Goal: Task Accomplishment & Management: Use online tool/utility

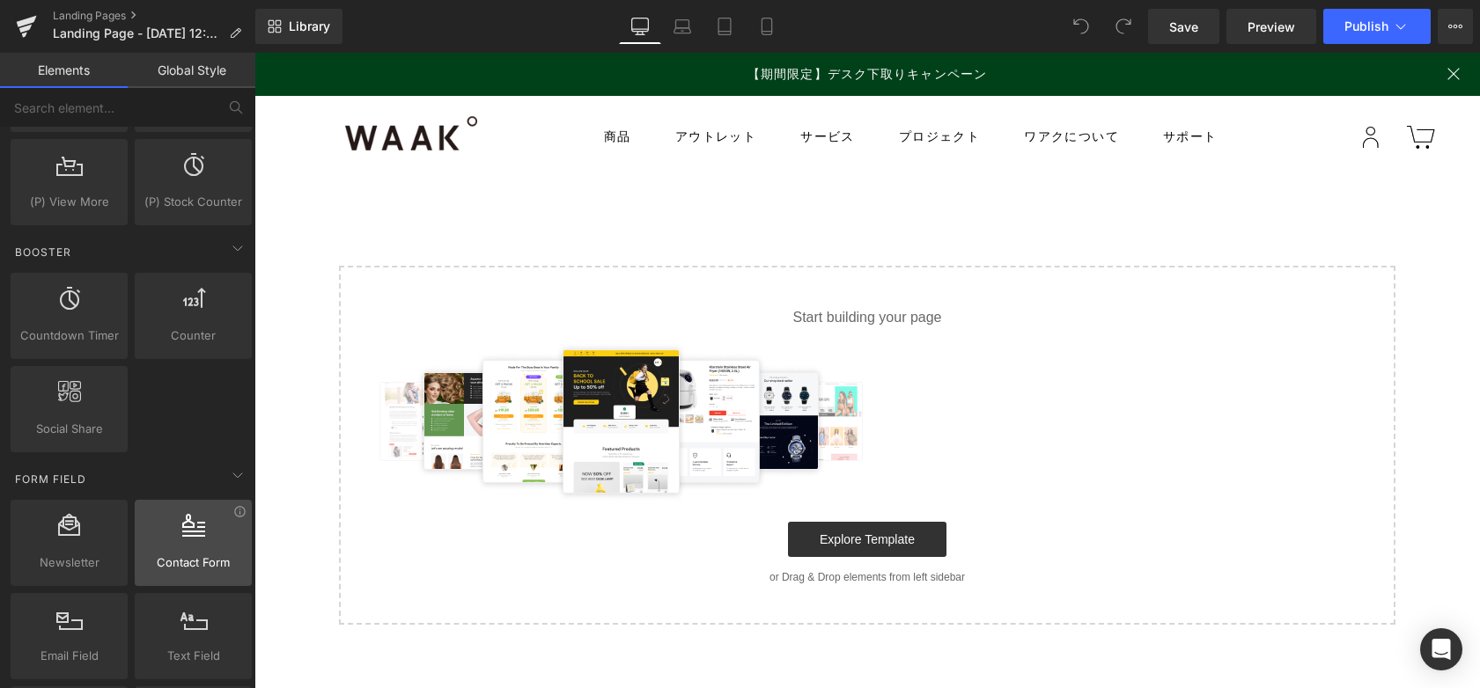
scroll to position [2345, 0]
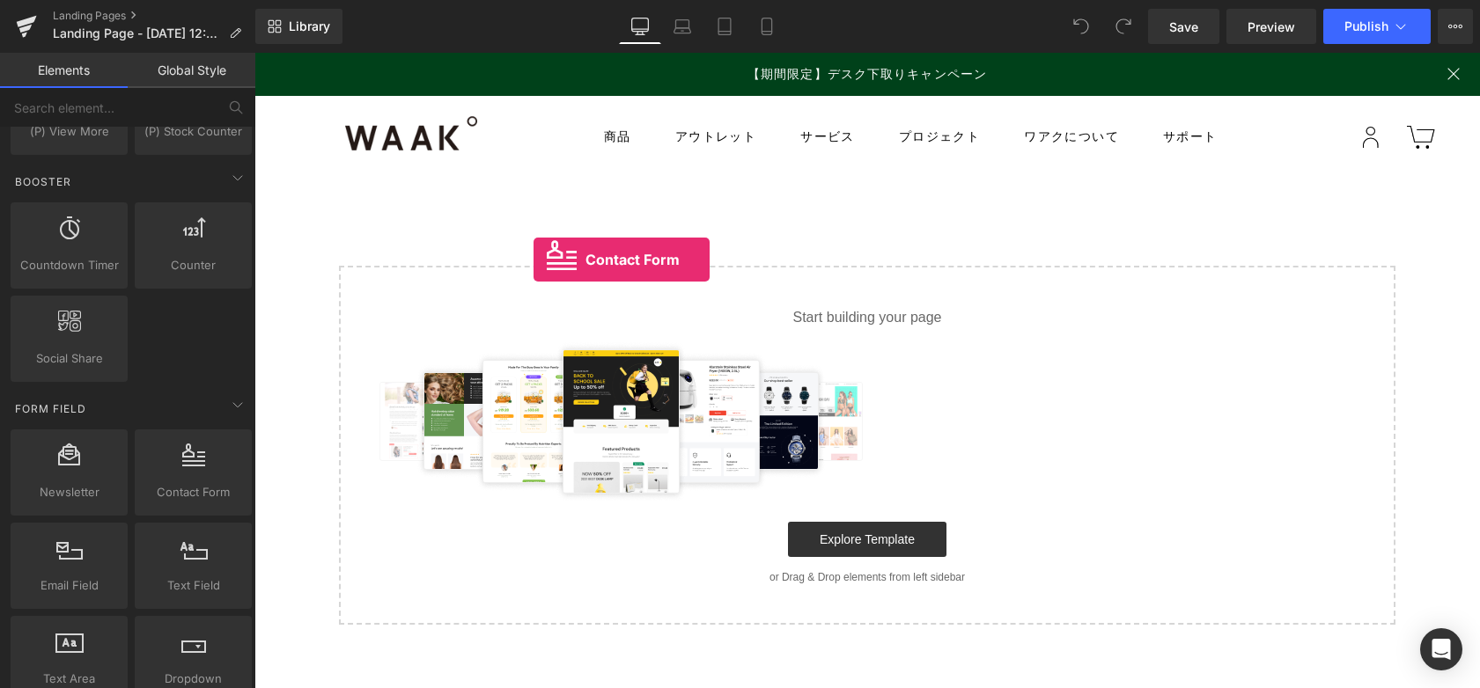
drag, startPoint x: 449, startPoint y: 538, endPoint x: 536, endPoint y: 253, distance: 298.2
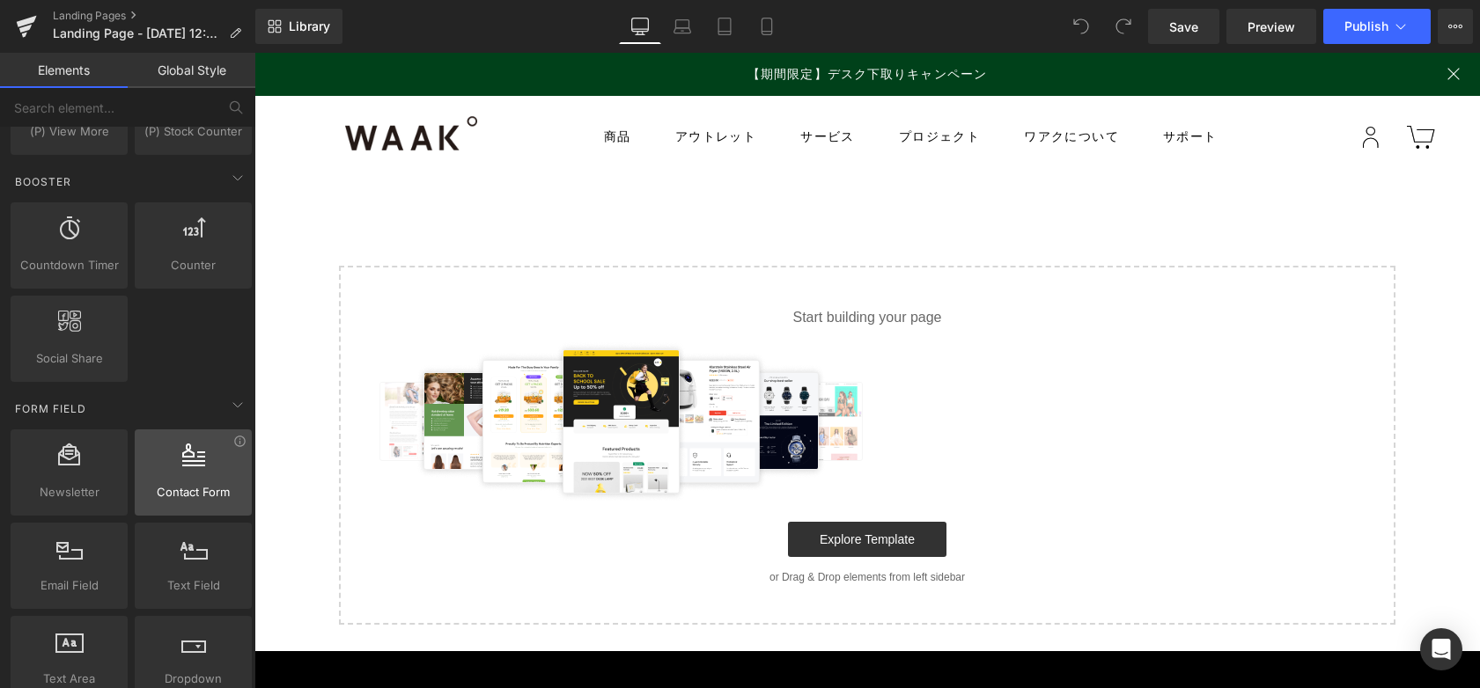
click at [214, 476] on div at bounding box center [193, 464] width 106 height 40
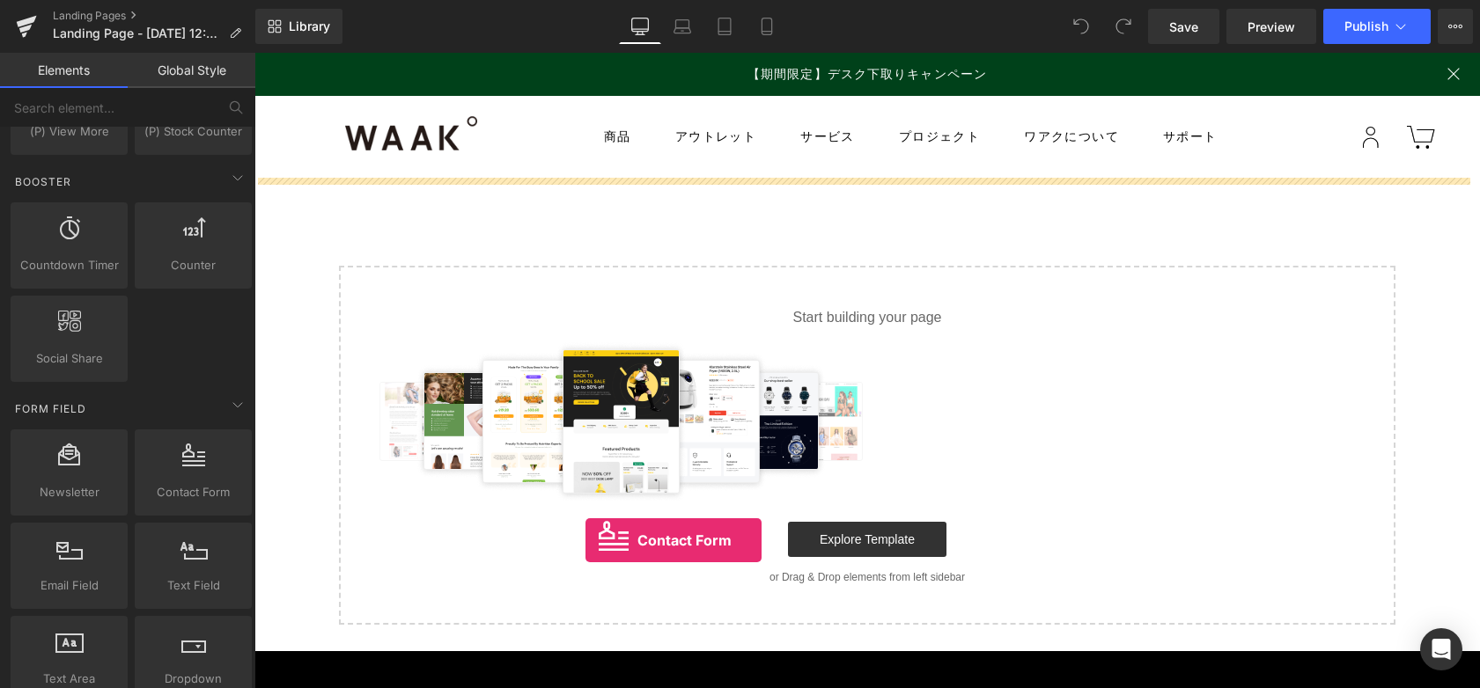
drag, startPoint x: 463, startPoint y: 529, endPoint x: 606, endPoint y: 495, distance: 147.5
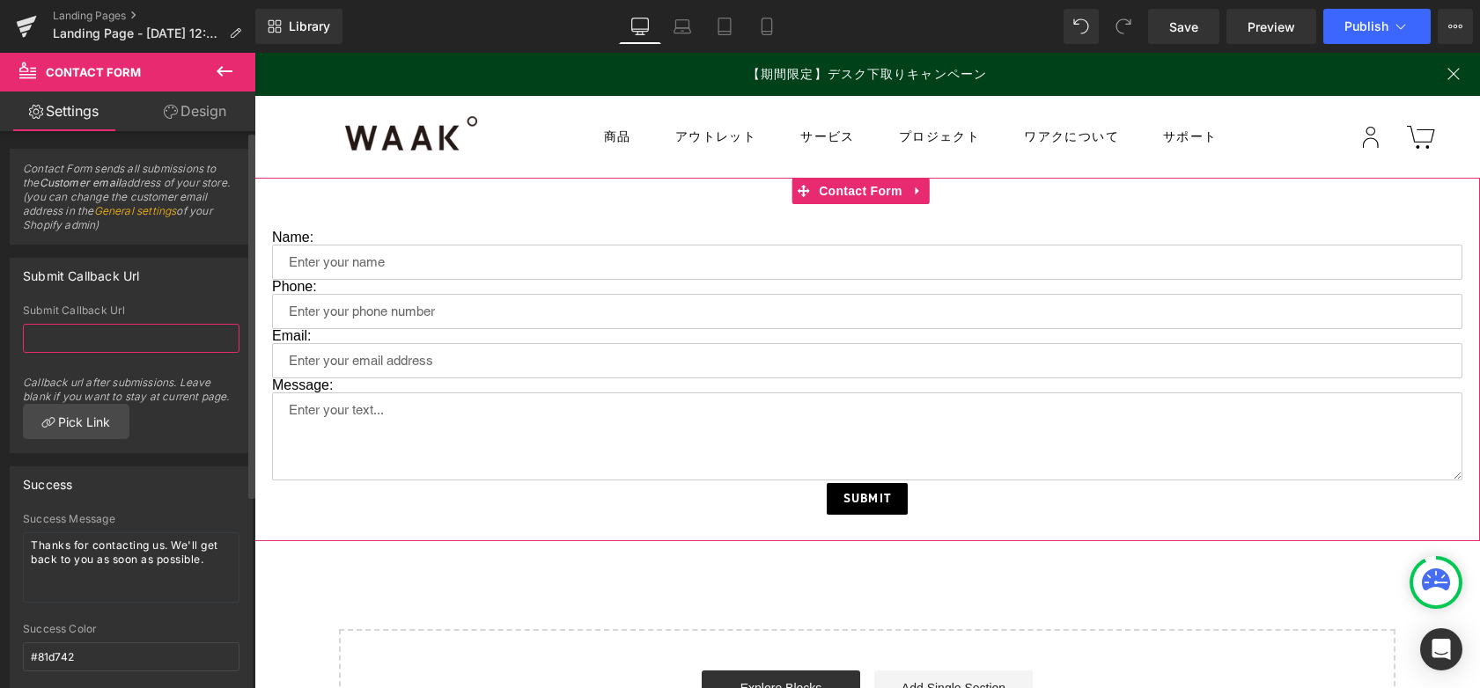
click at [202, 344] on input "text" at bounding box center [131, 338] width 217 height 29
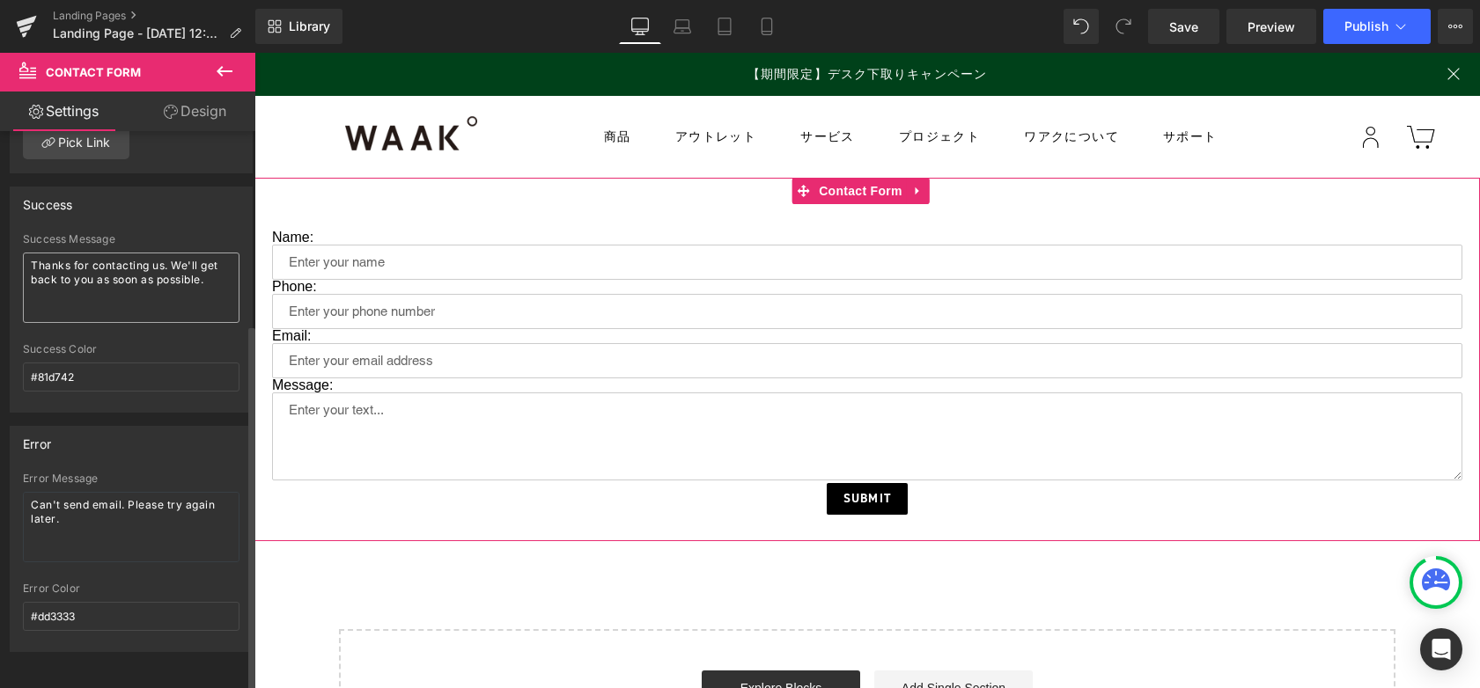
scroll to position [0, 0]
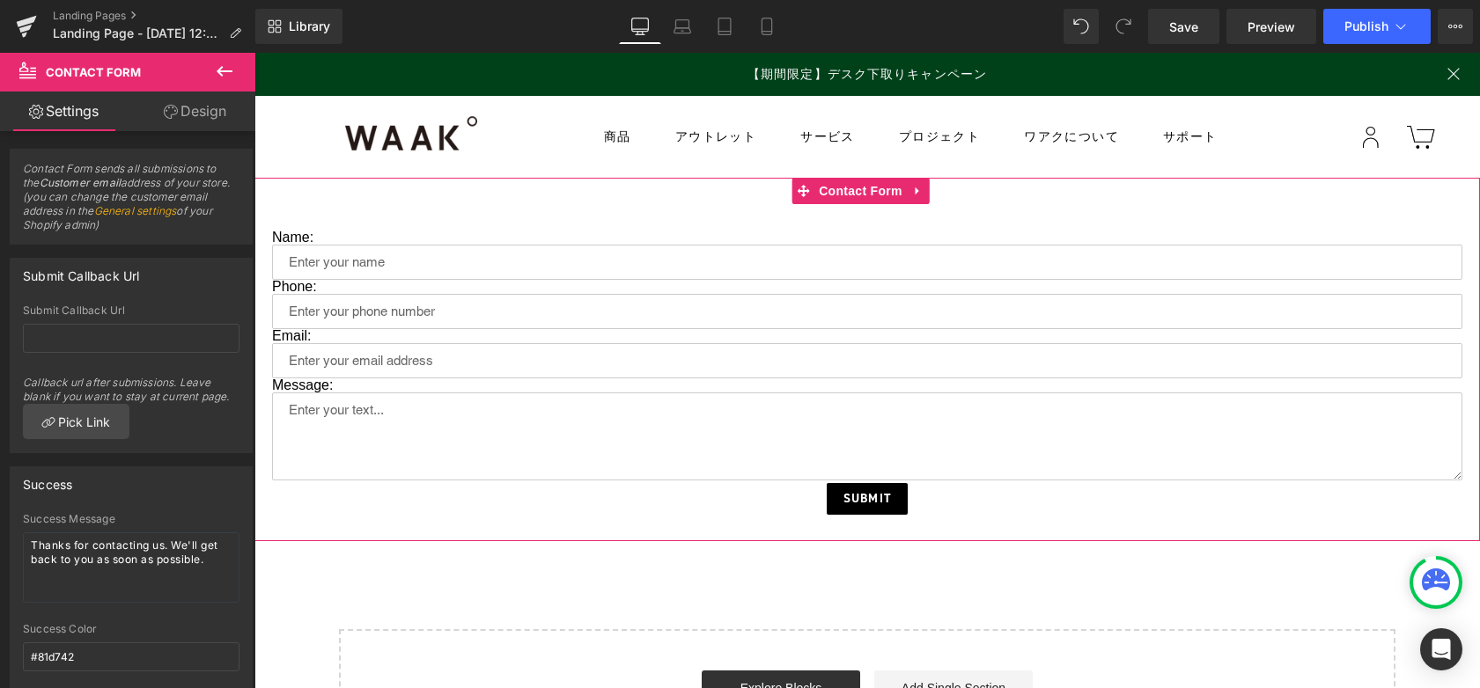
click at [198, 113] on link "Design" at bounding box center [195, 112] width 128 height 40
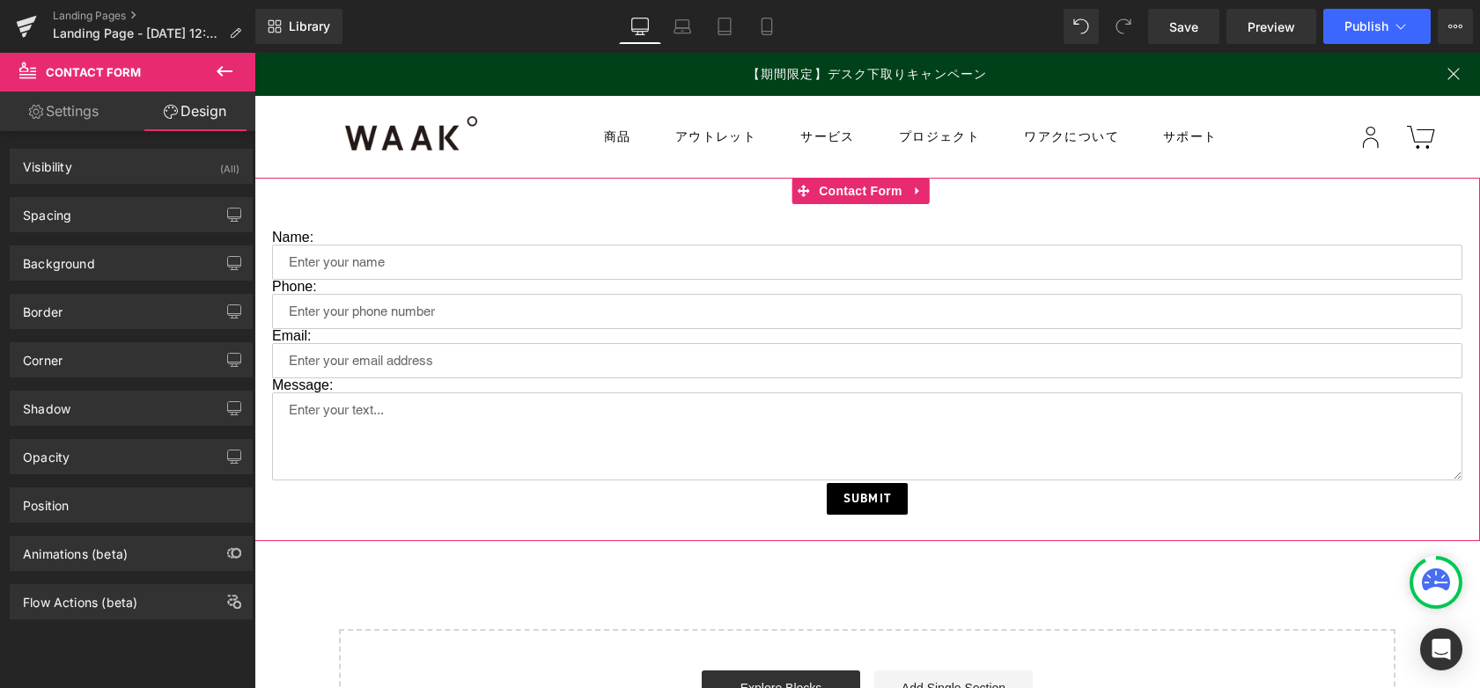
click at [84, 117] on link "Settings" at bounding box center [64, 112] width 128 height 40
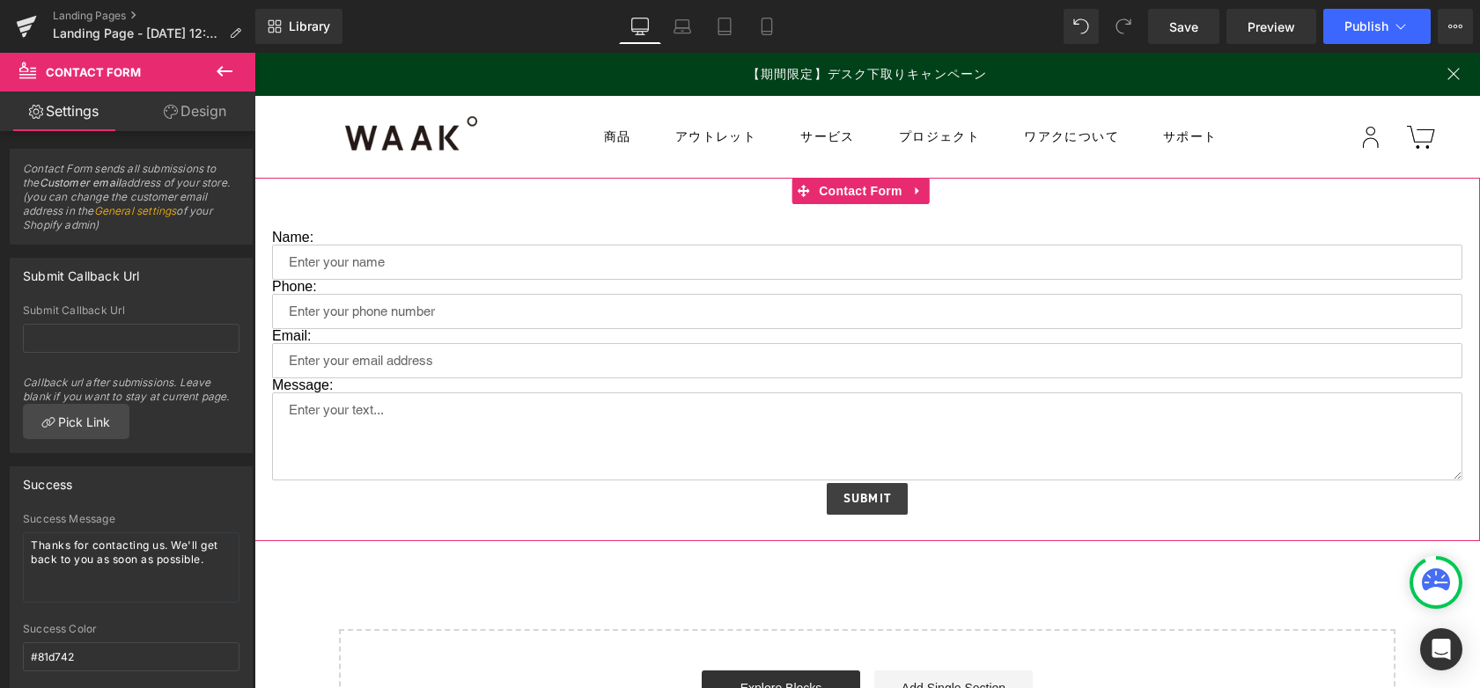
click at [852, 489] on div "Submit Submit Button" at bounding box center [867, 499] width 1190 height 32
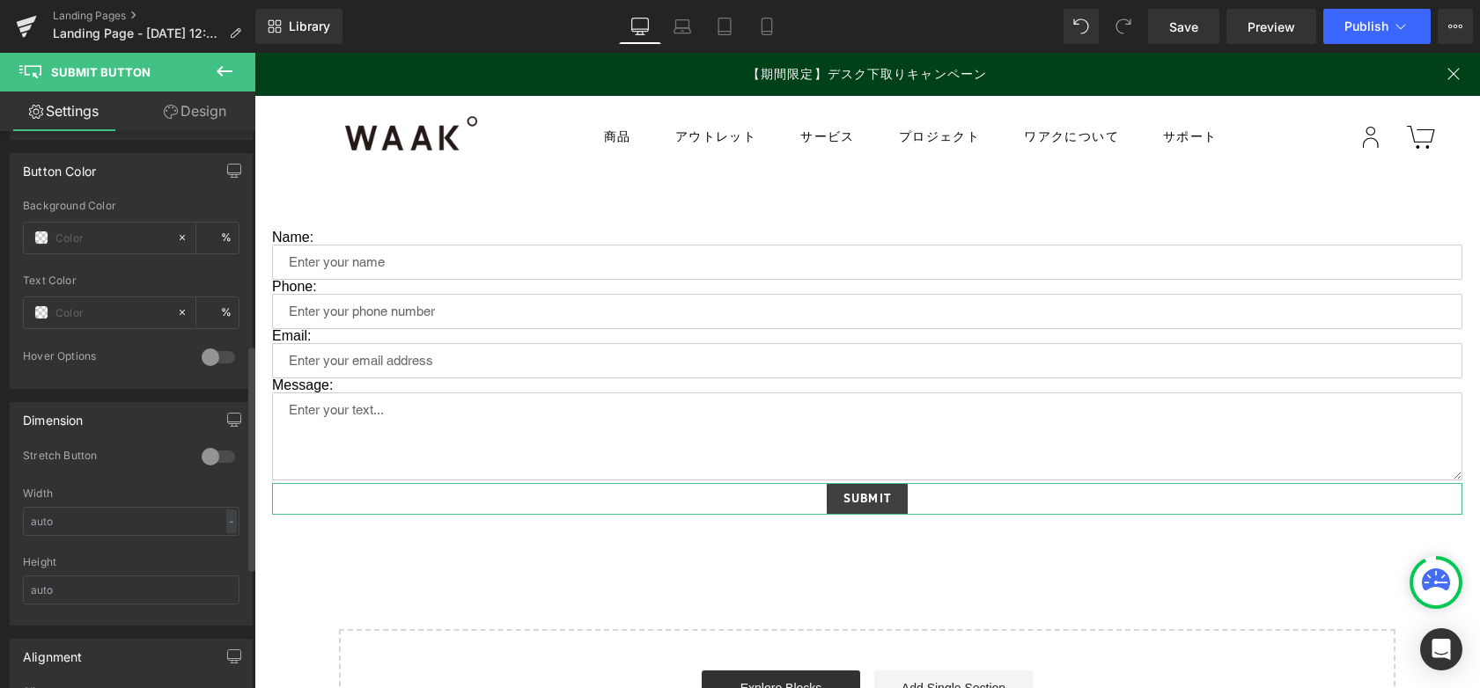
scroll to position [827, 0]
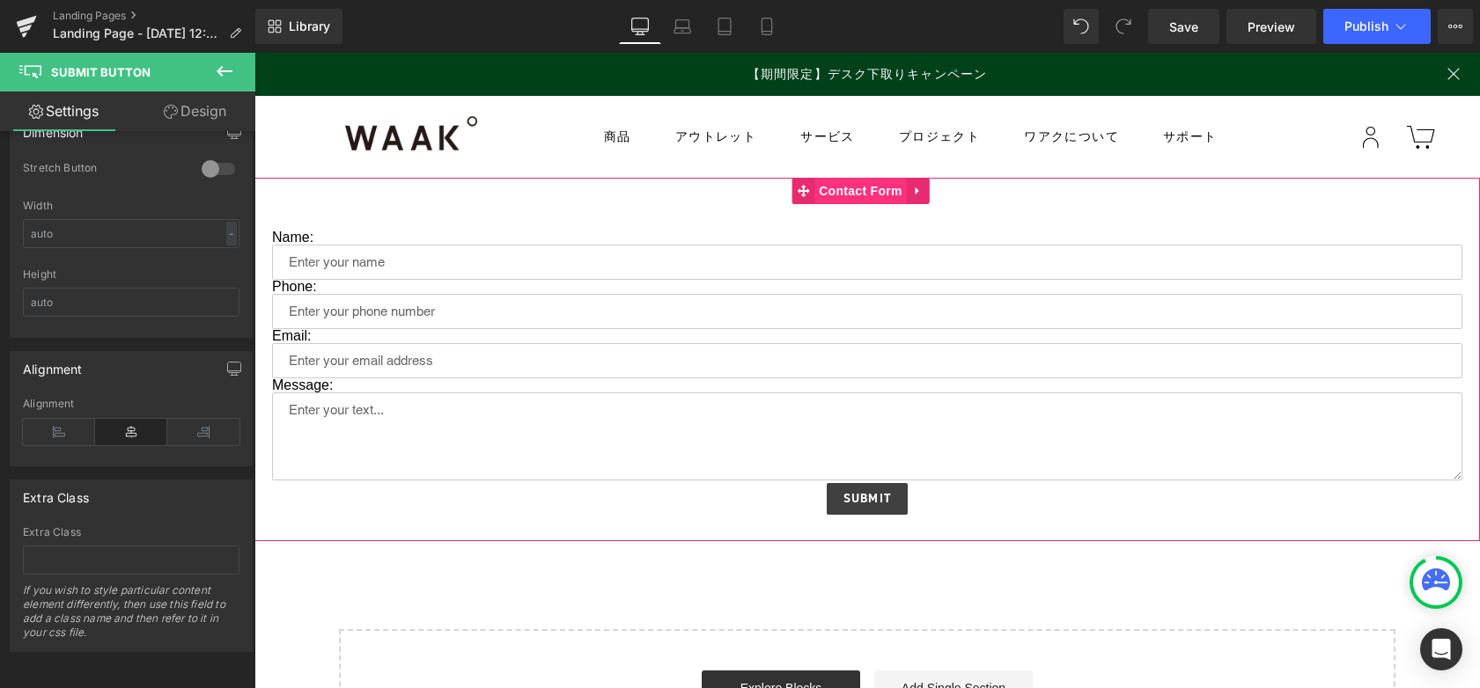
click at [832, 199] on span "Contact Form" at bounding box center [860, 191] width 92 height 26
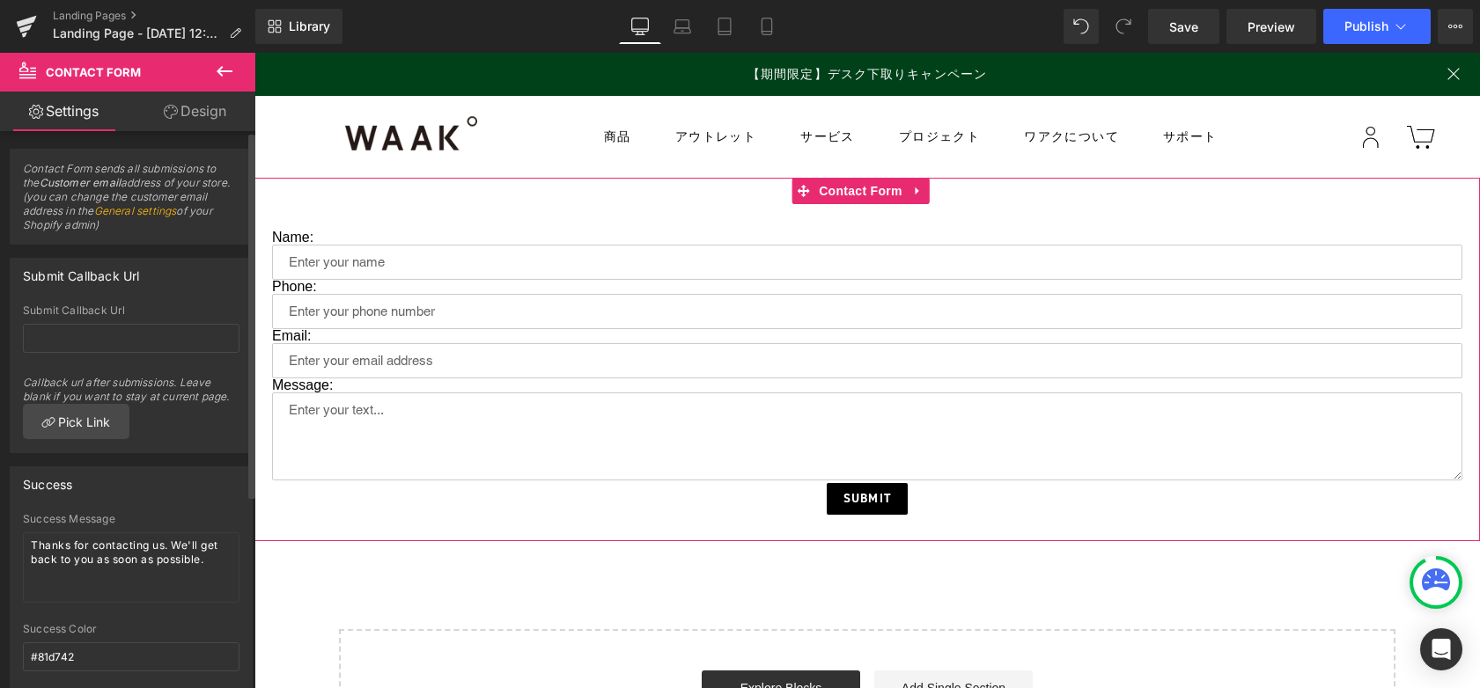
drag, startPoint x: 150, startPoint y: 225, endPoint x: 24, endPoint y: 170, distance: 137.5
click at [24, 170] on span "Contact Form sends all submissions to the Customer email address of your store.…" at bounding box center [131, 203] width 217 height 82
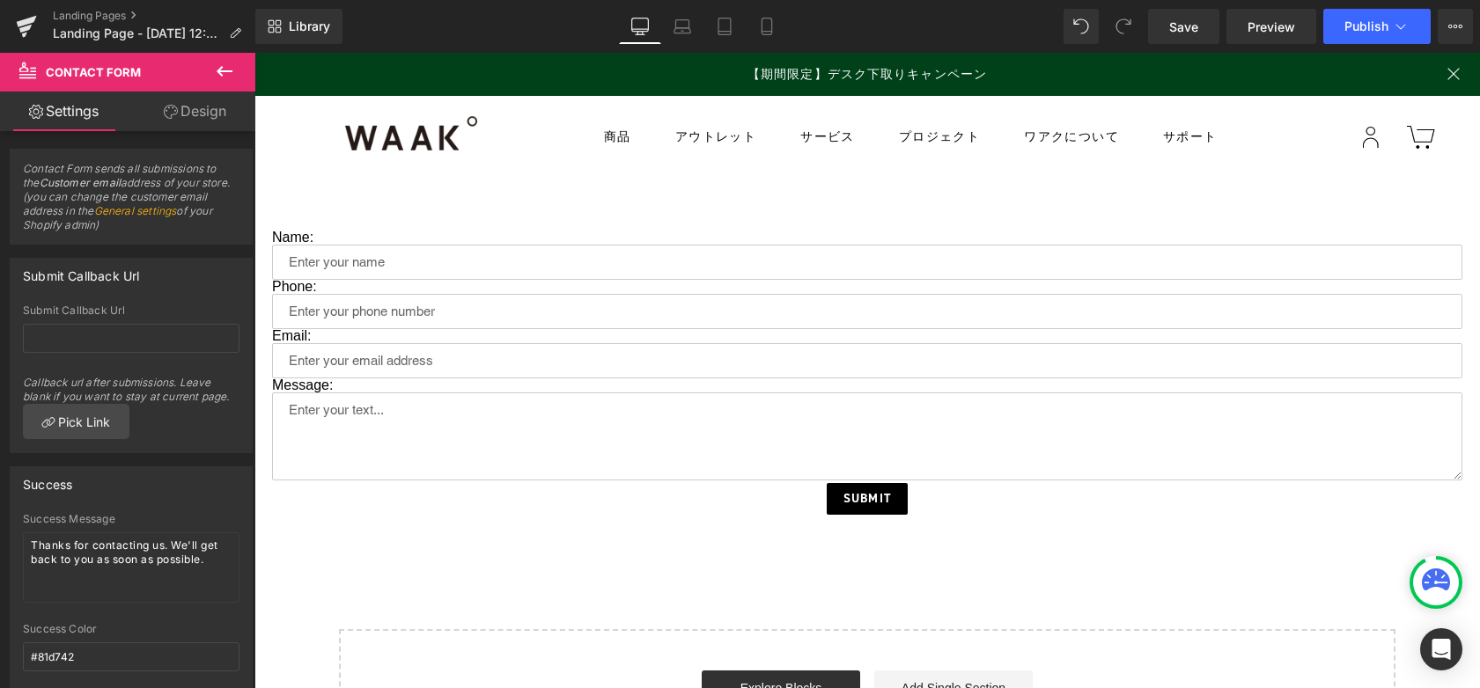
click at [233, 73] on icon at bounding box center [224, 71] width 21 height 21
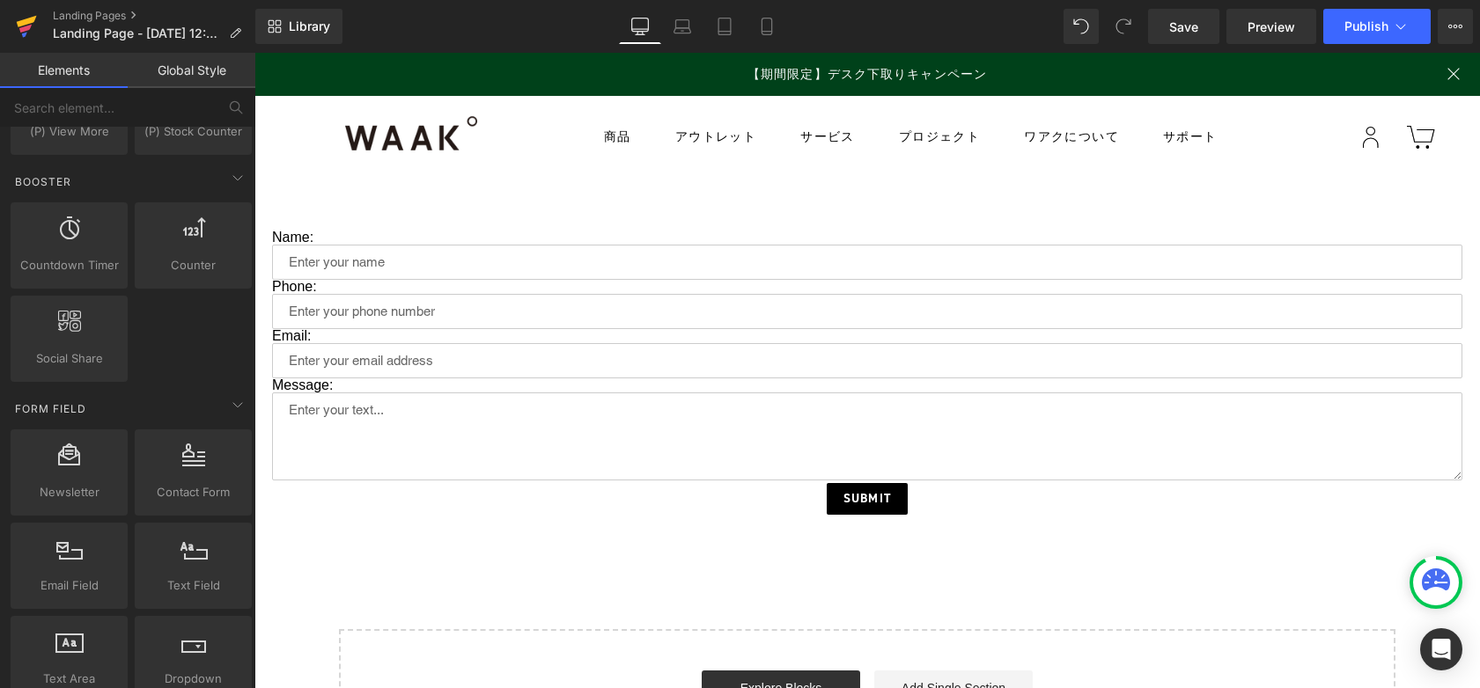
click at [34, 33] on icon at bounding box center [26, 26] width 21 height 44
